Goal: Find specific page/section: Find specific page/section

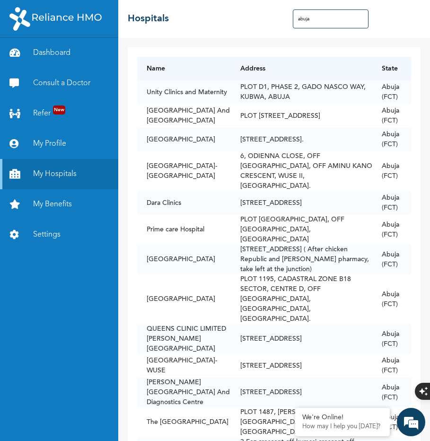
scroll to position [3295, 0]
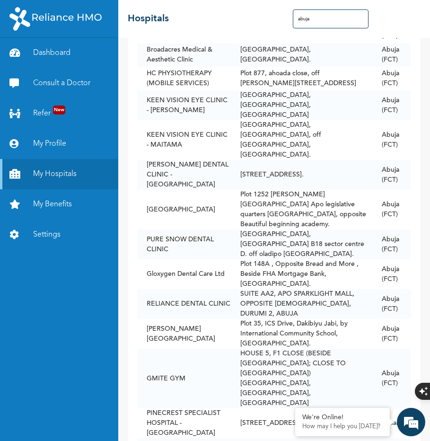
click at [78, 387] on div "Dashboard Consult a Doctor Refer New My Profile My Hospitals My Benefits Settin…" at bounding box center [59, 239] width 118 height 403
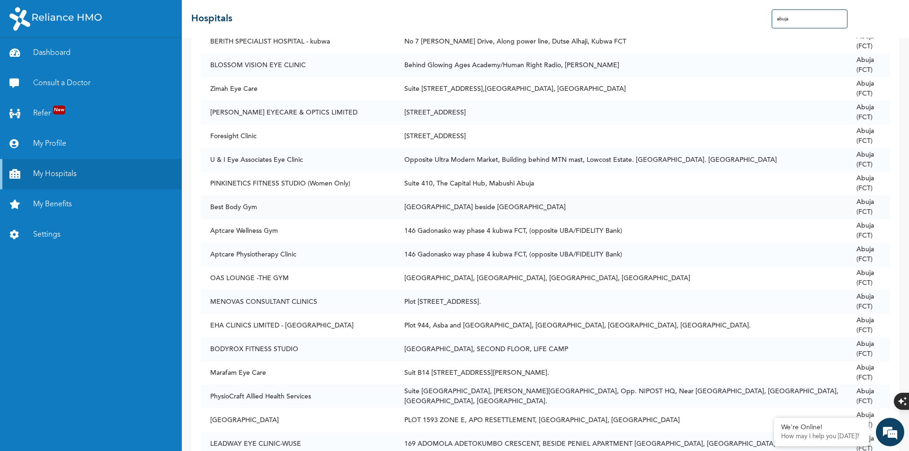
scroll to position [3365, 0]
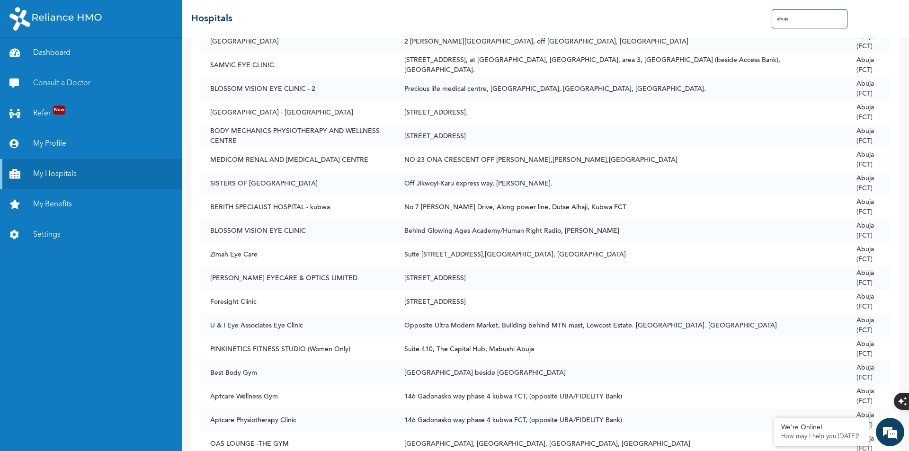
click at [430, 21] on input "abuja" at bounding box center [810, 18] width 76 height 19
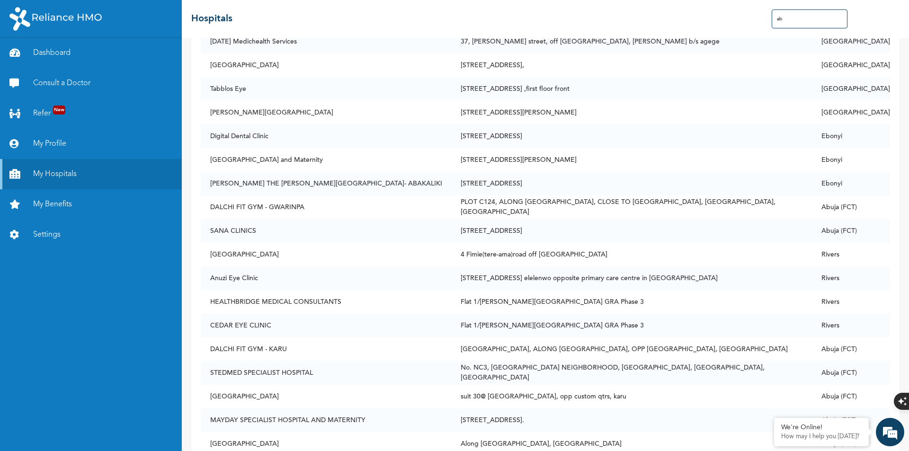
type input "a"
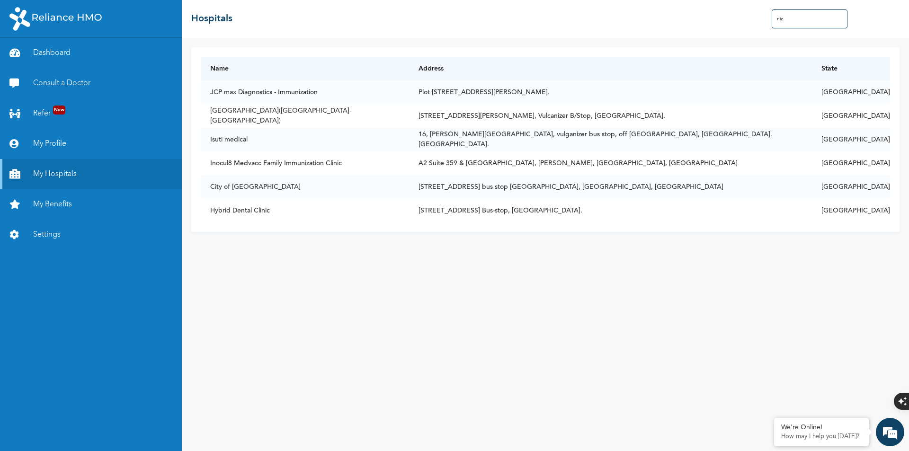
scroll to position [0, 0]
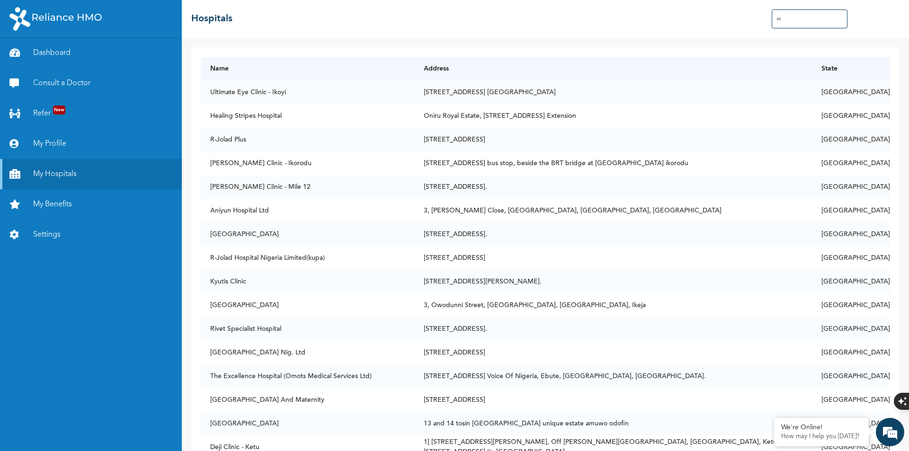
type input "n"
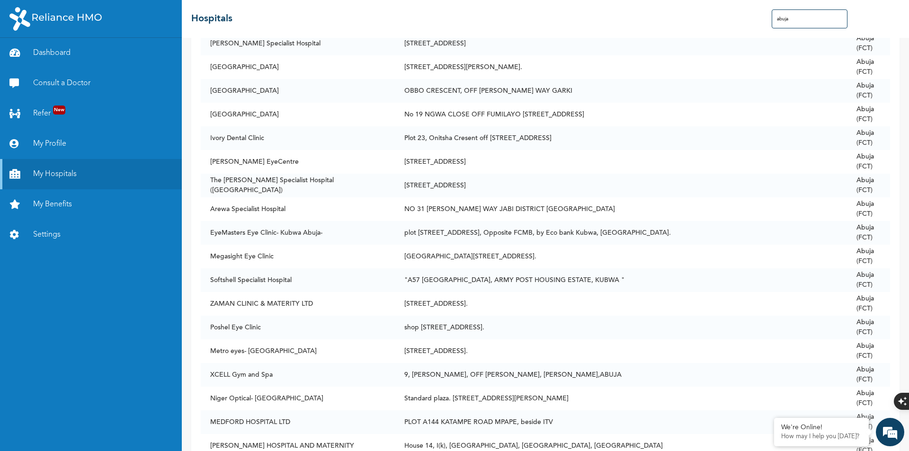
scroll to position [663, 0]
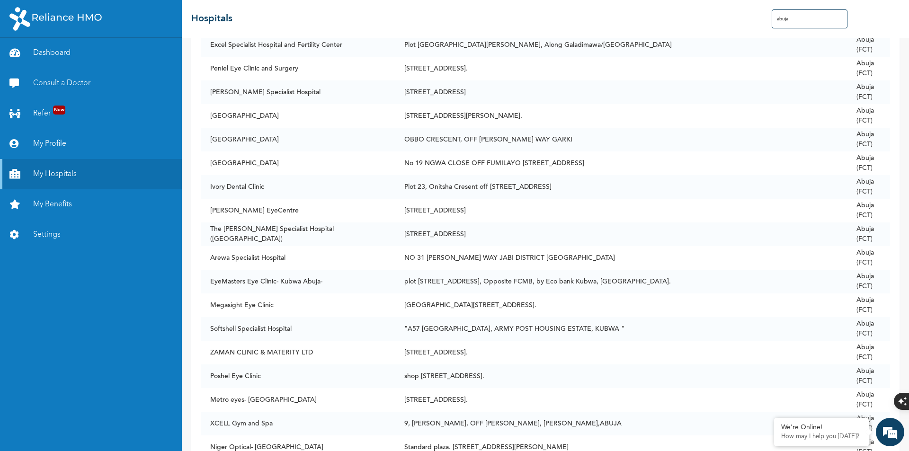
click at [430, 19] on input "abuja" at bounding box center [810, 18] width 76 height 19
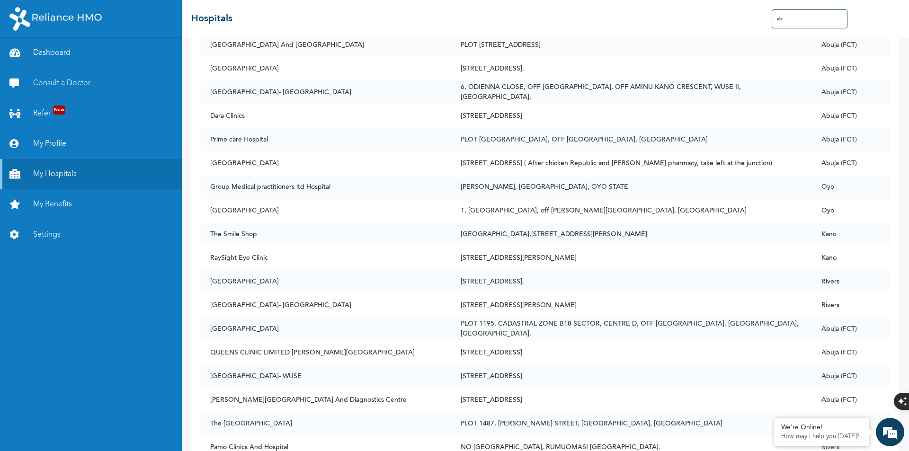
type input "a"
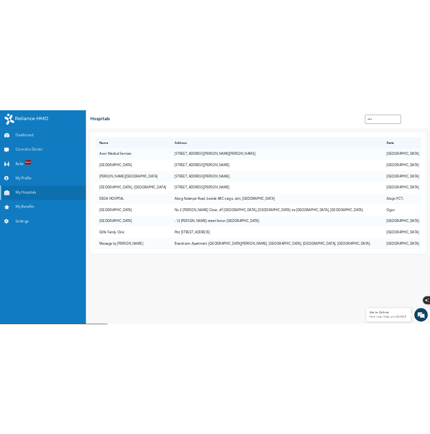
scroll to position [0, 0]
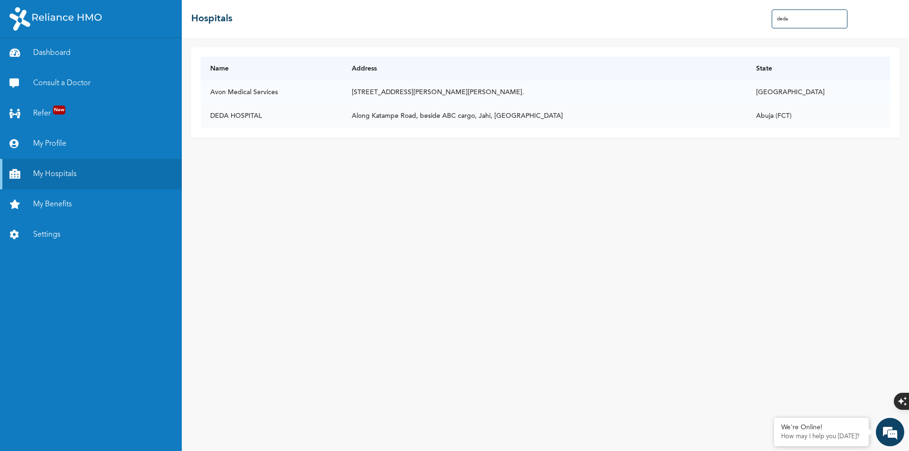
click at [430, 117] on td "Along Katampe Road, beside ABC cargo, Jahi, [GEOGRAPHIC_DATA]" at bounding box center [544, 116] width 405 height 24
click at [430, 17] on input "deda" at bounding box center [810, 18] width 76 height 19
drag, startPoint x: 802, startPoint y: 17, endPoint x: 766, endPoint y: 20, distance: 36.1
click at [430, 20] on div "☰ Hospitals deda" at bounding box center [545, 19] width 727 height 38
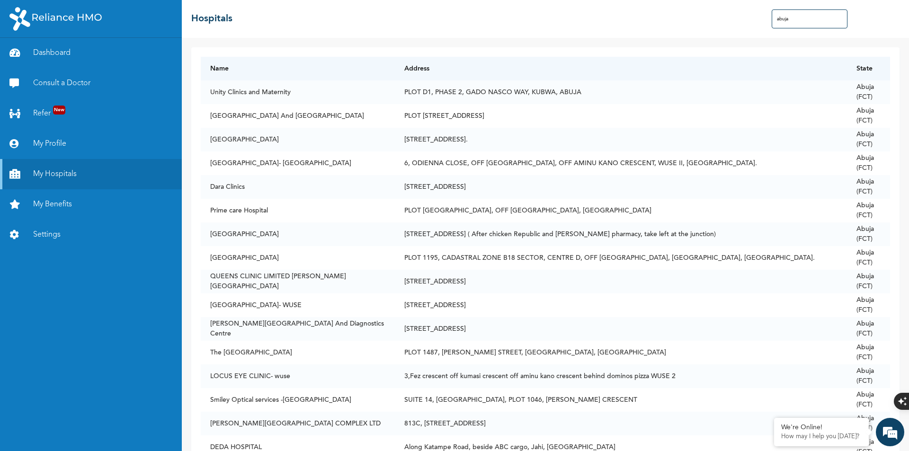
type input "abuja"
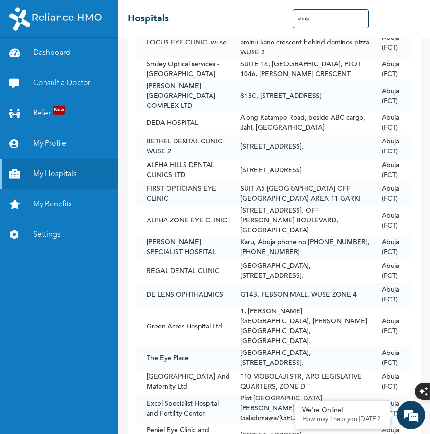
scroll to position [426, 0]
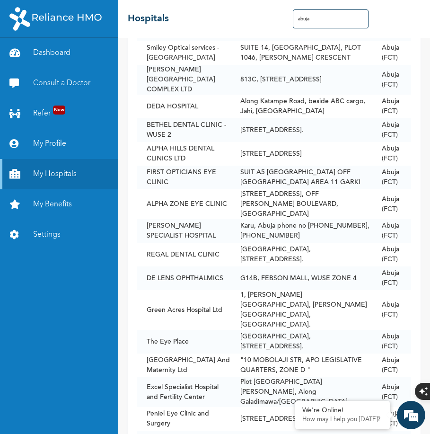
click at [335, 17] on input "abuja" at bounding box center [331, 18] width 76 height 19
